Goal: Information Seeking & Learning: Learn about a topic

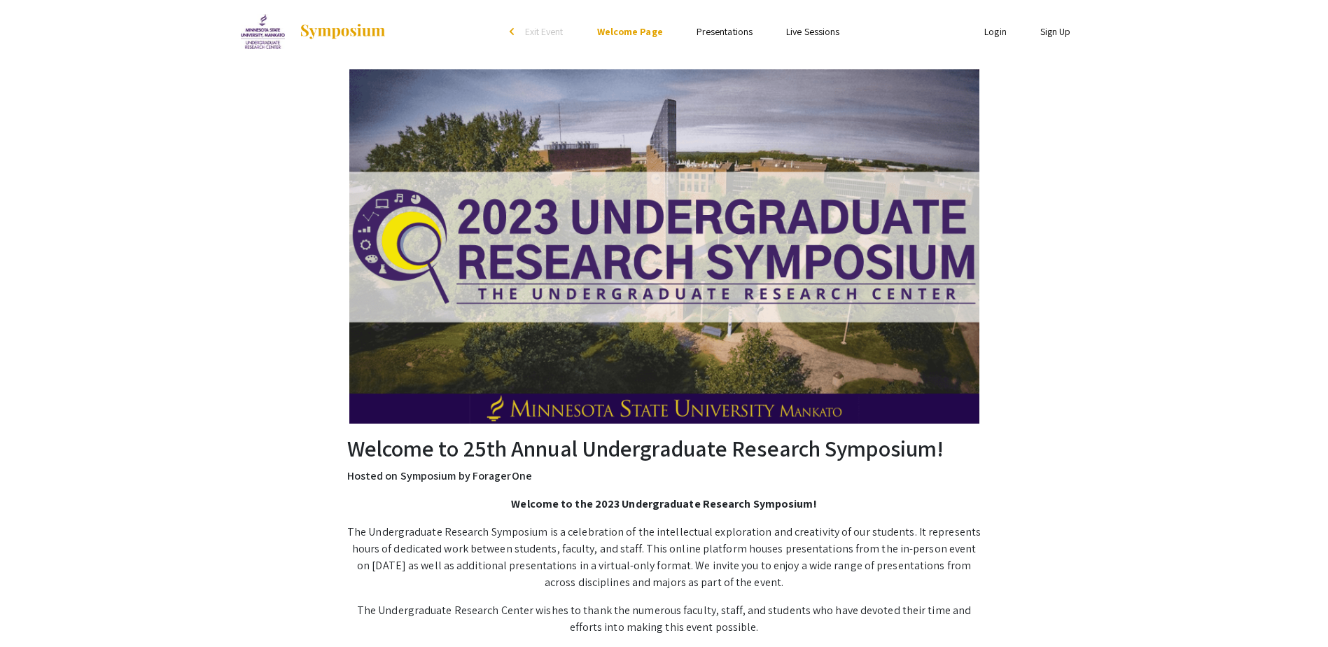
click at [662, 318] on img at bounding box center [664, 246] width 630 height 354
click at [712, 24] on li "Presentations" at bounding box center [725, 31] width 90 height 17
click at [718, 33] on link "Presentations" at bounding box center [725, 31] width 56 height 13
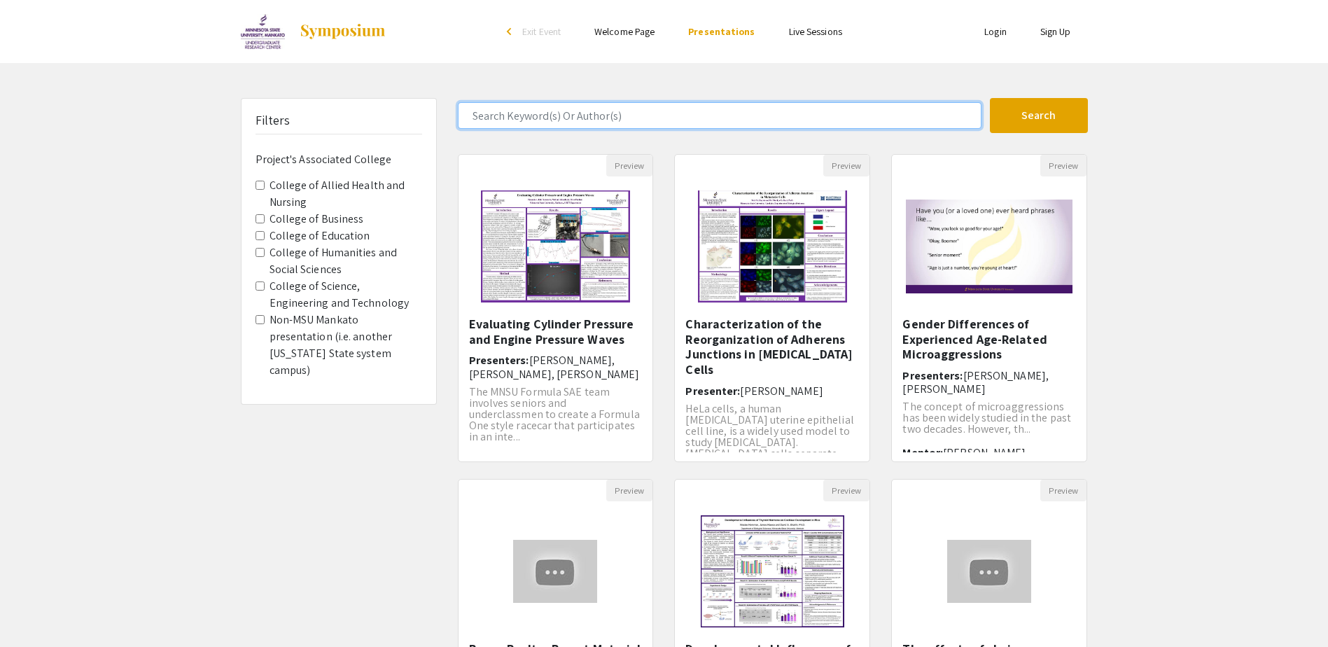
click at [647, 109] on input "Search Keyword(s) Or Author(s)" at bounding box center [720, 115] width 524 height 27
type input "[PERSON_NAME]"
click at [990, 98] on button "Search" at bounding box center [1039, 115] width 98 height 35
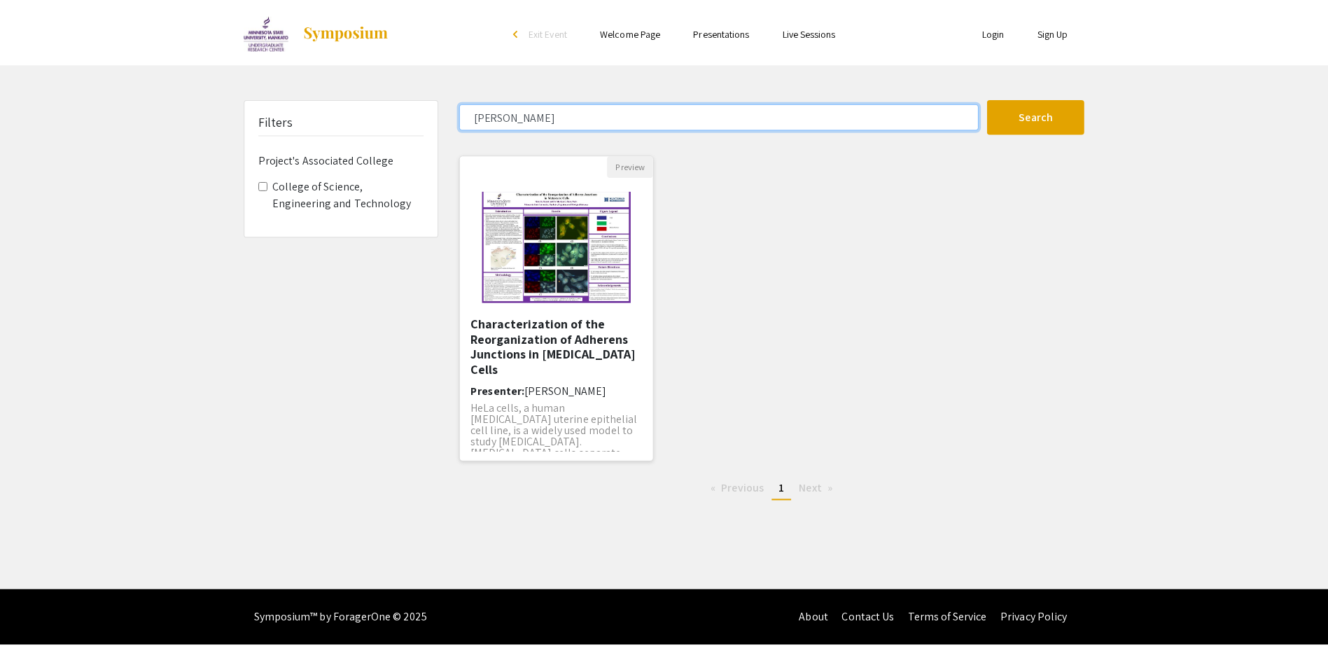
scroll to position [11, 0]
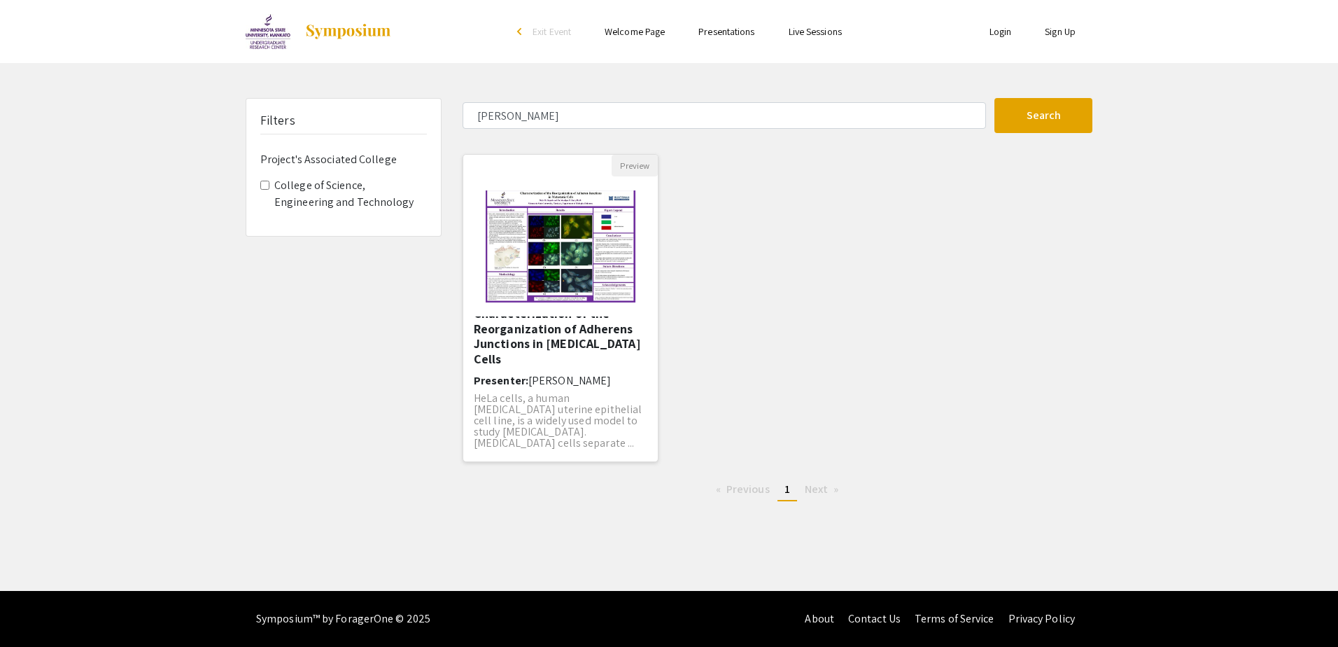
click at [561, 393] on p "HeLa cells, a human [MEDICAL_DATA] uterine epithelial cell line, is a widely us…" at bounding box center [561, 421] width 174 height 56
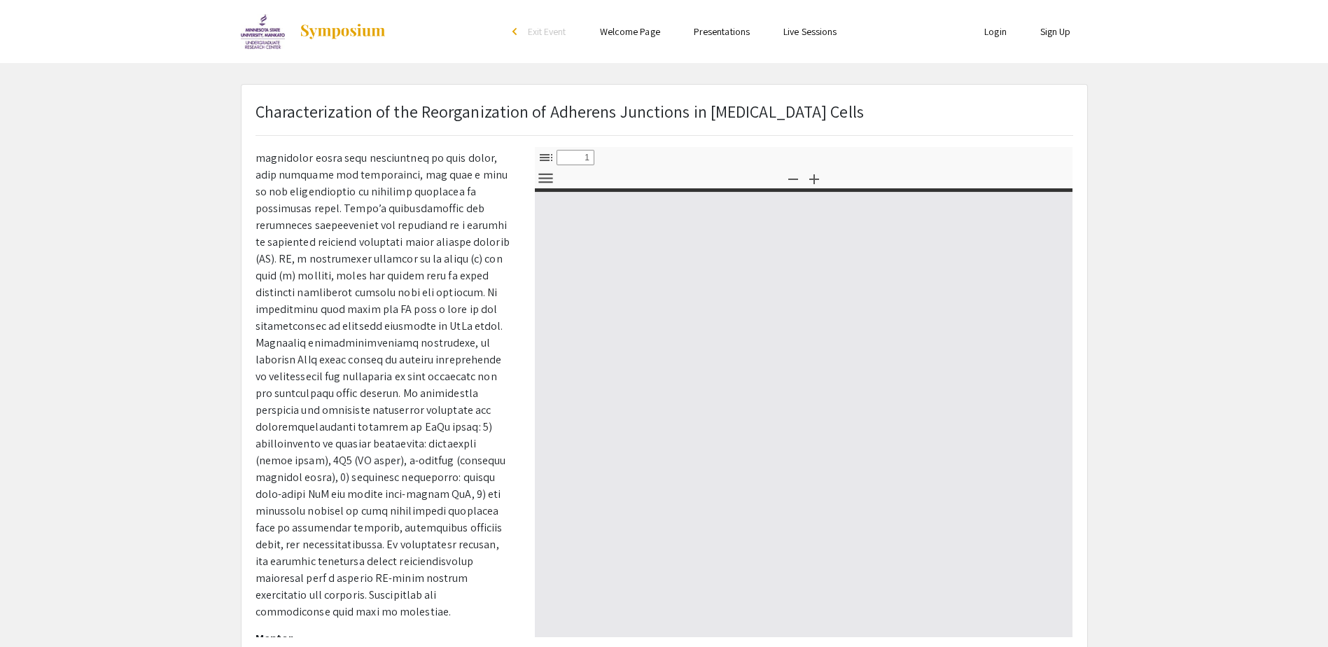
select select "custom"
type input "0"
select select "custom"
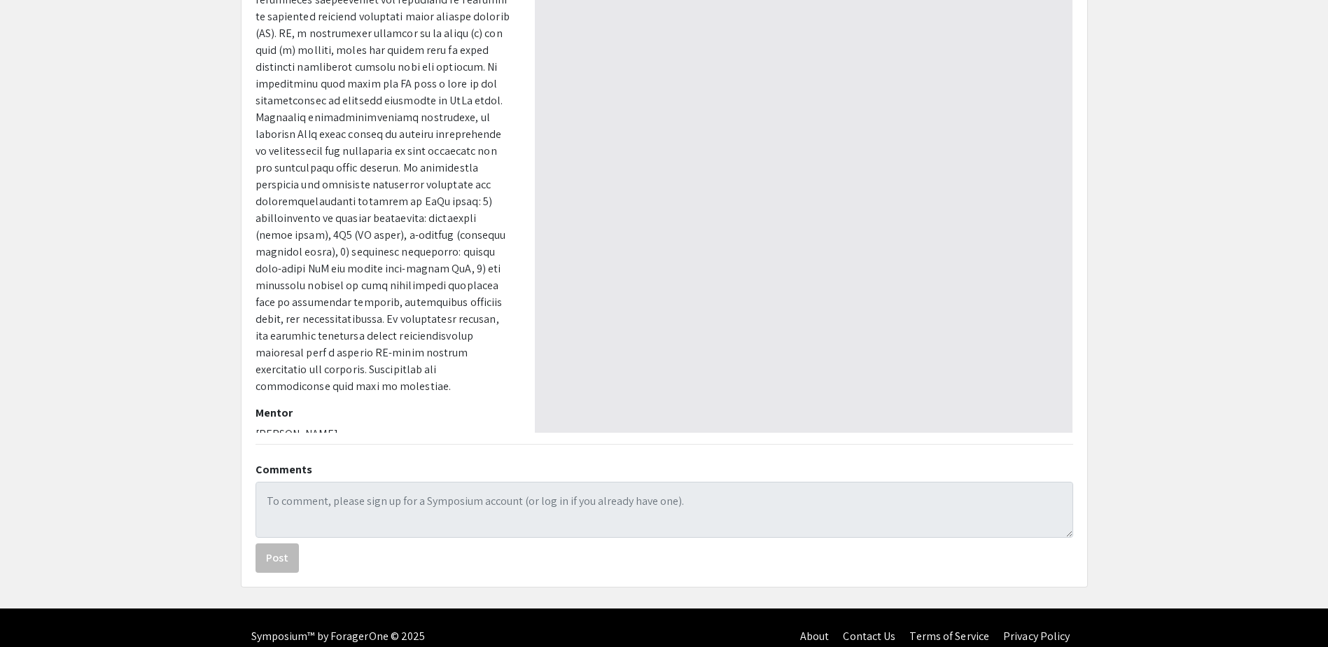
scroll to position [222, 0]
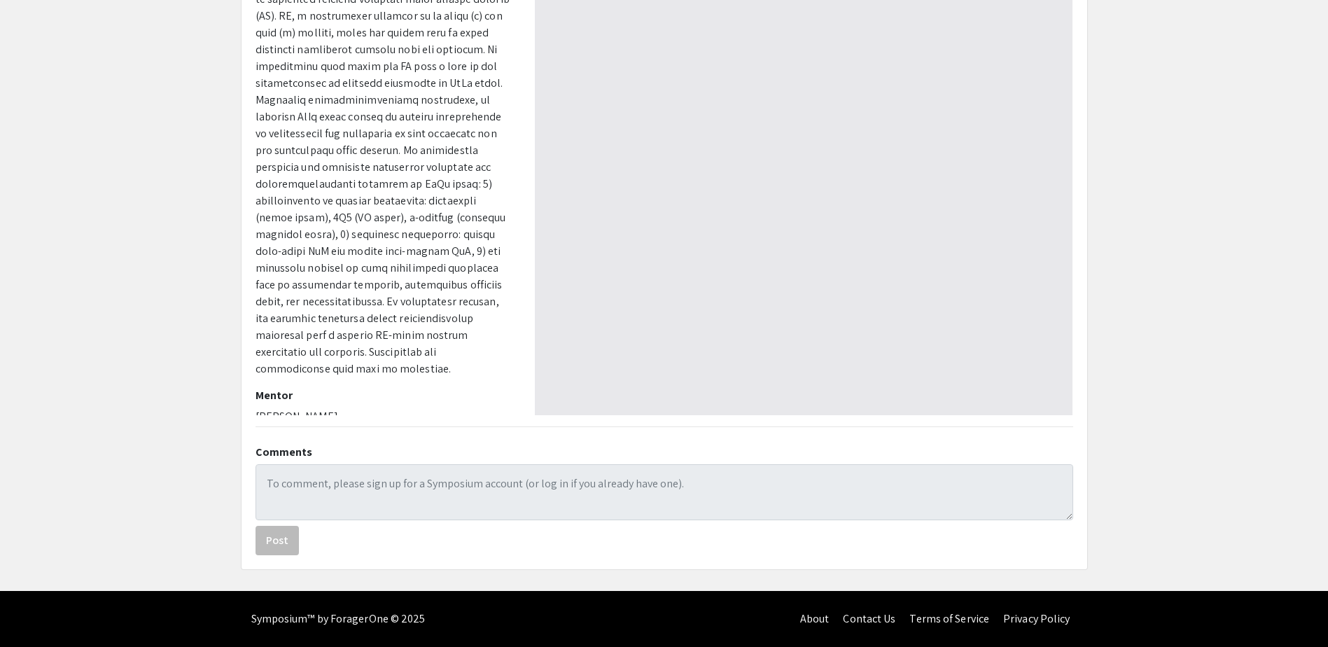
type input "1"
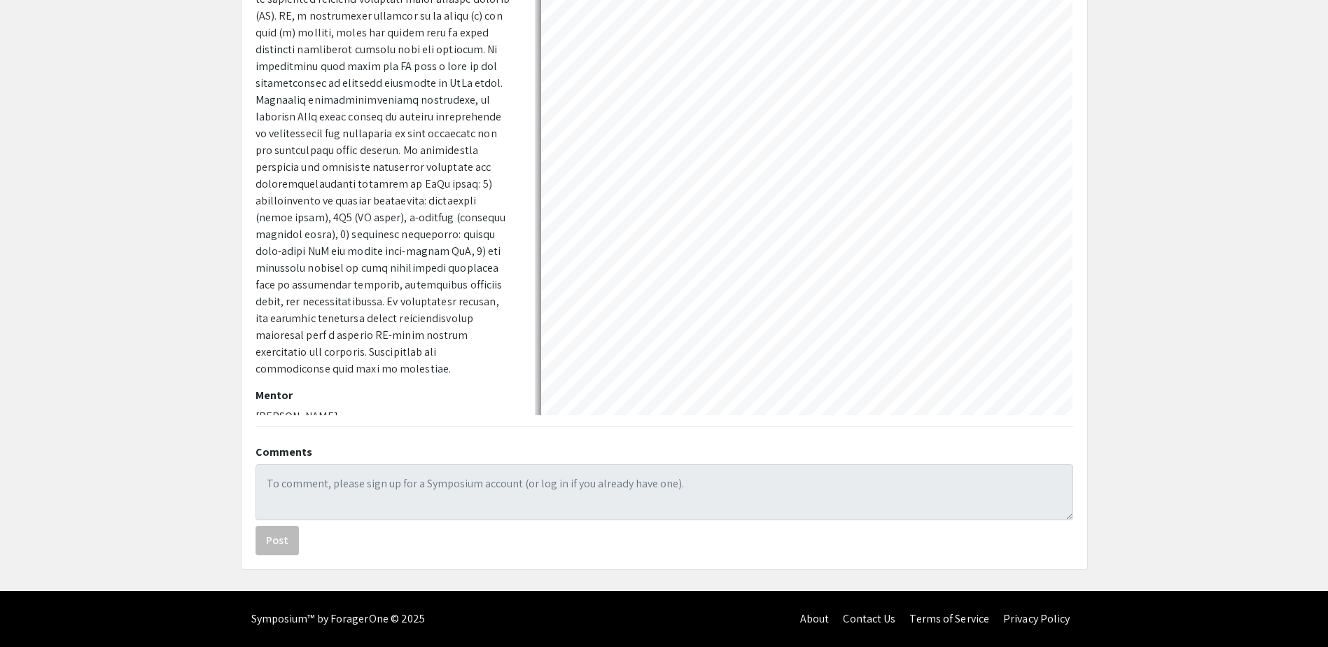
select select "auto"
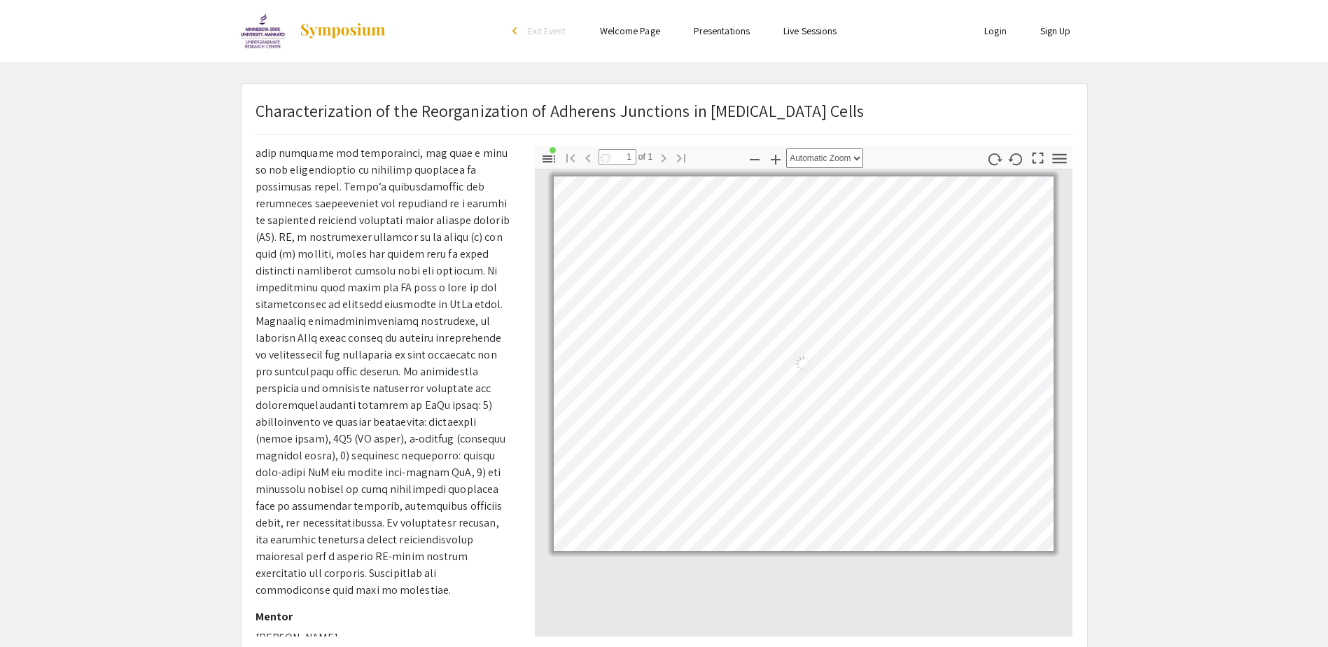
scroll to position [0, 0]
click at [548, 156] on icon "button" at bounding box center [548, 159] width 17 height 17
